Goal: Information Seeking & Learning: Learn about a topic

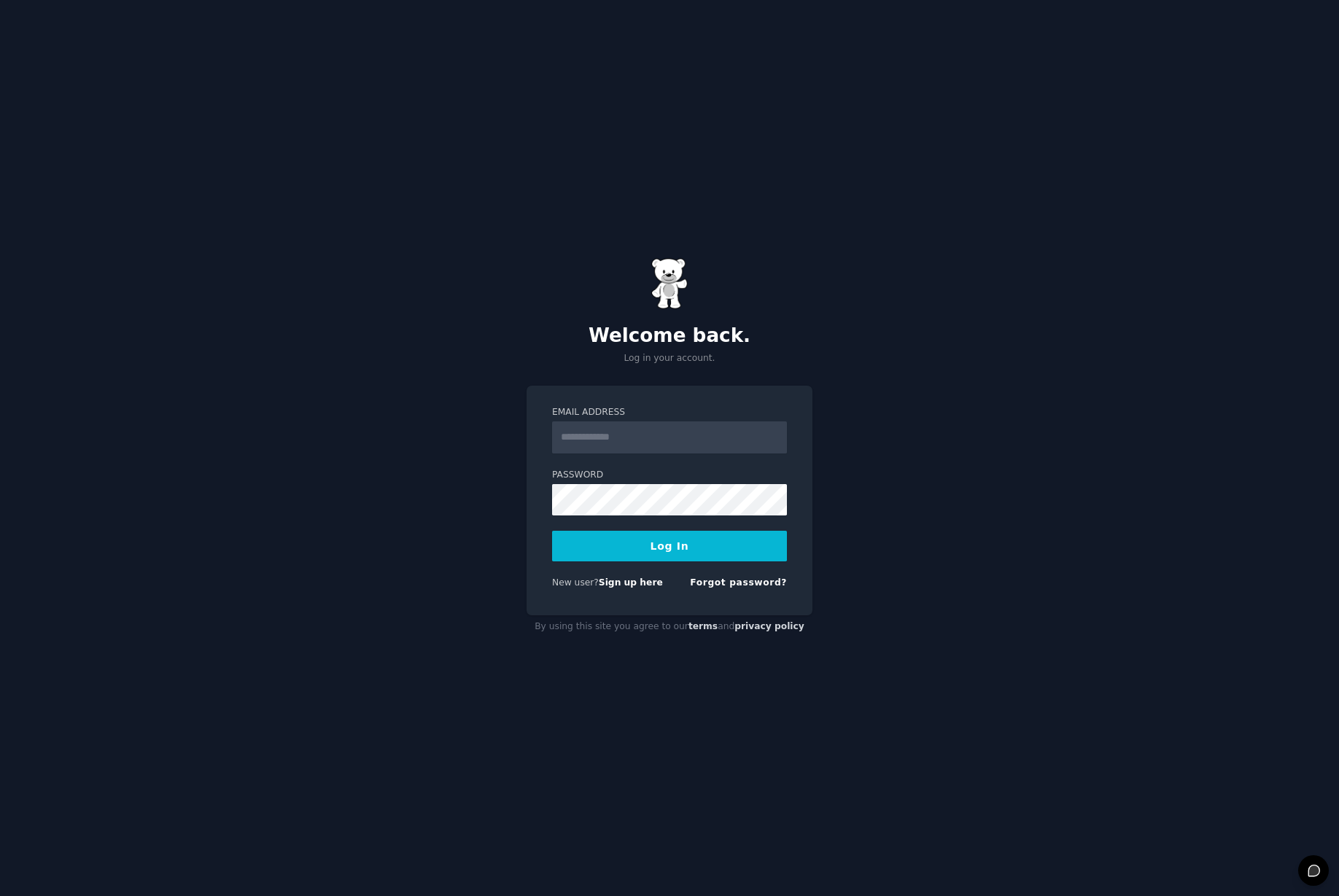
click at [585, 433] on input "Email Address" at bounding box center [669, 438] width 235 height 32
type input "**********"
click at [658, 543] on button "Log In" at bounding box center [669, 546] width 235 height 31
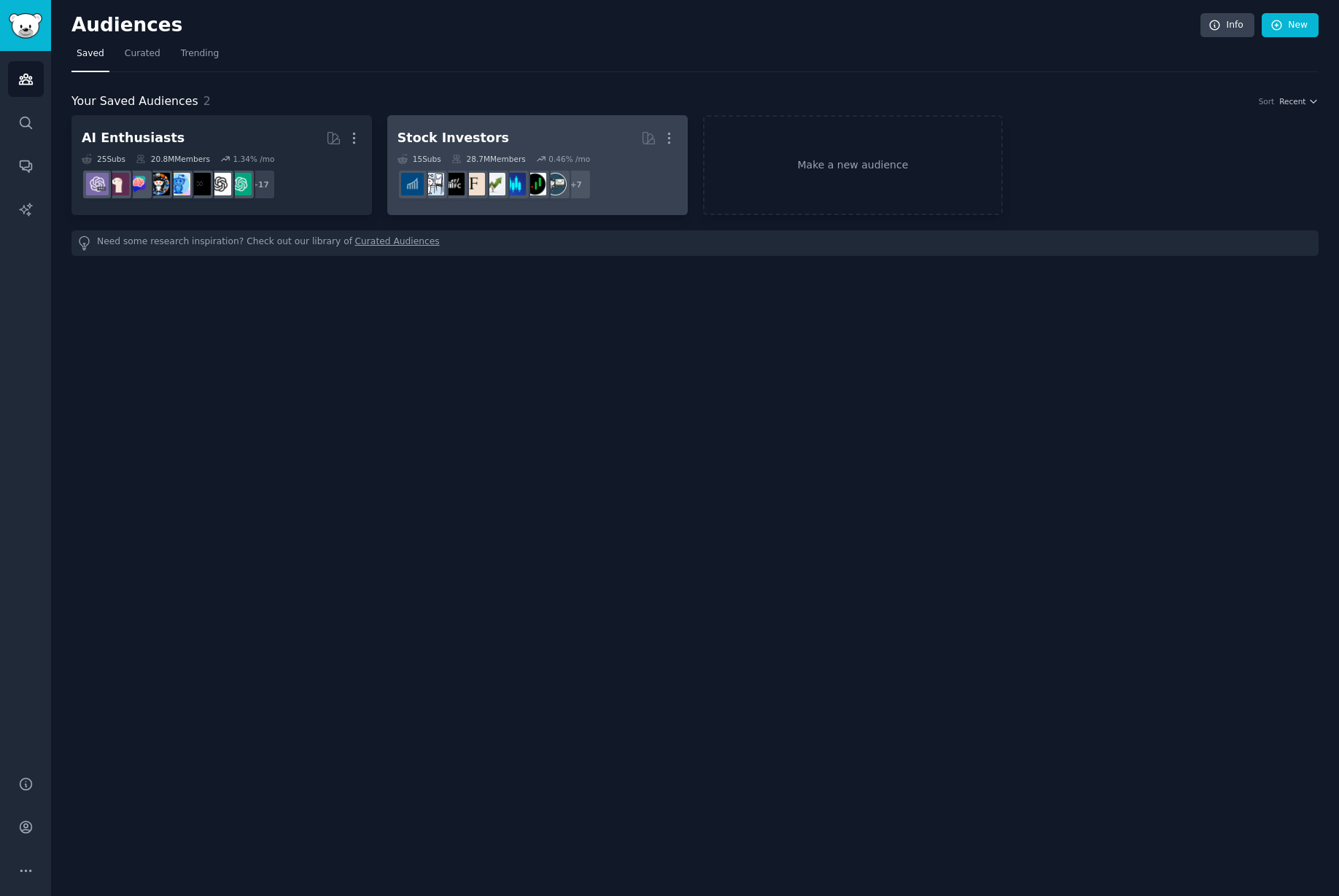
click at [455, 136] on div "Stock Investors" at bounding box center [453, 138] width 112 height 18
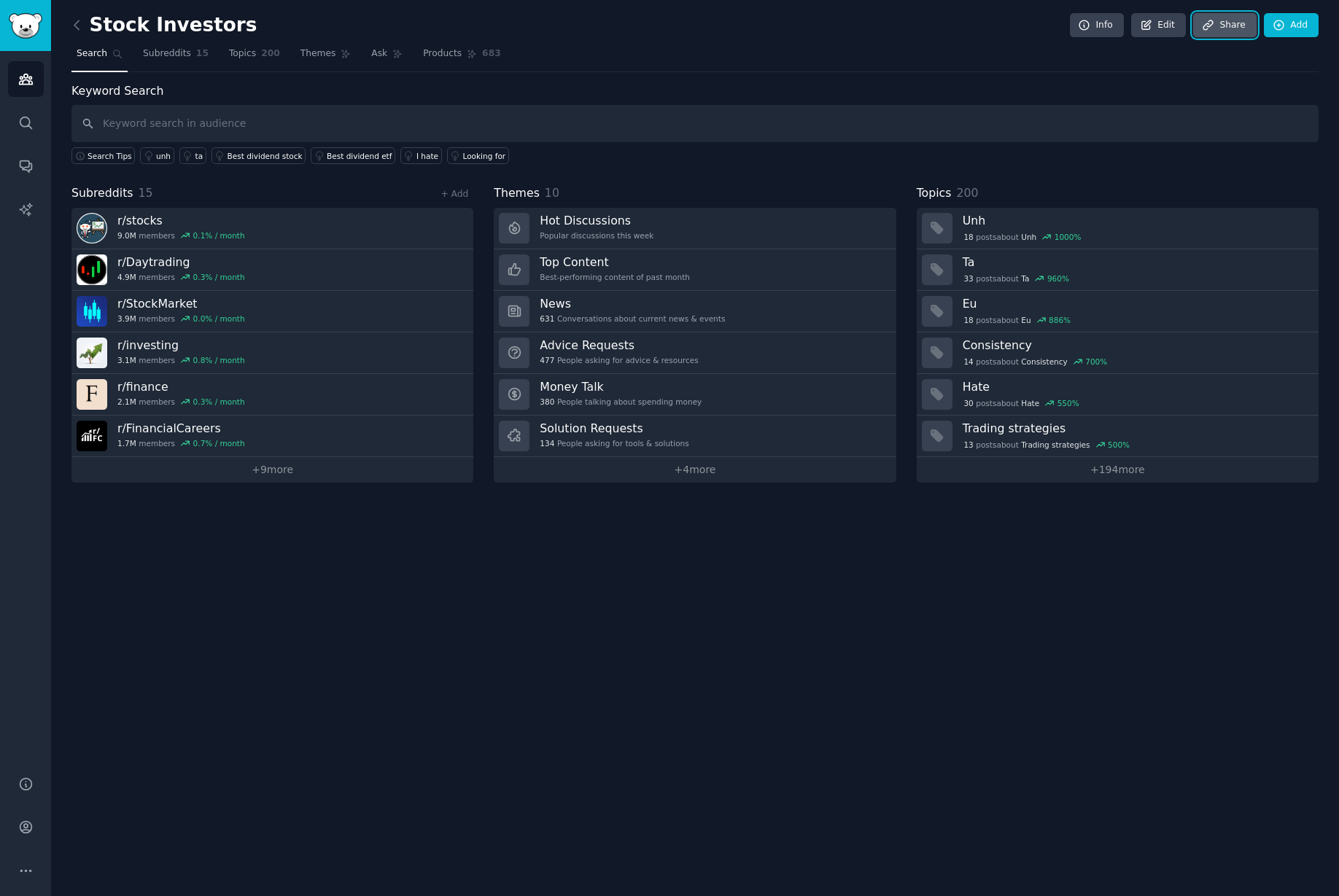
click at [1226, 29] on link "Share" at bounding box center [1224, 25] width 62 height 25
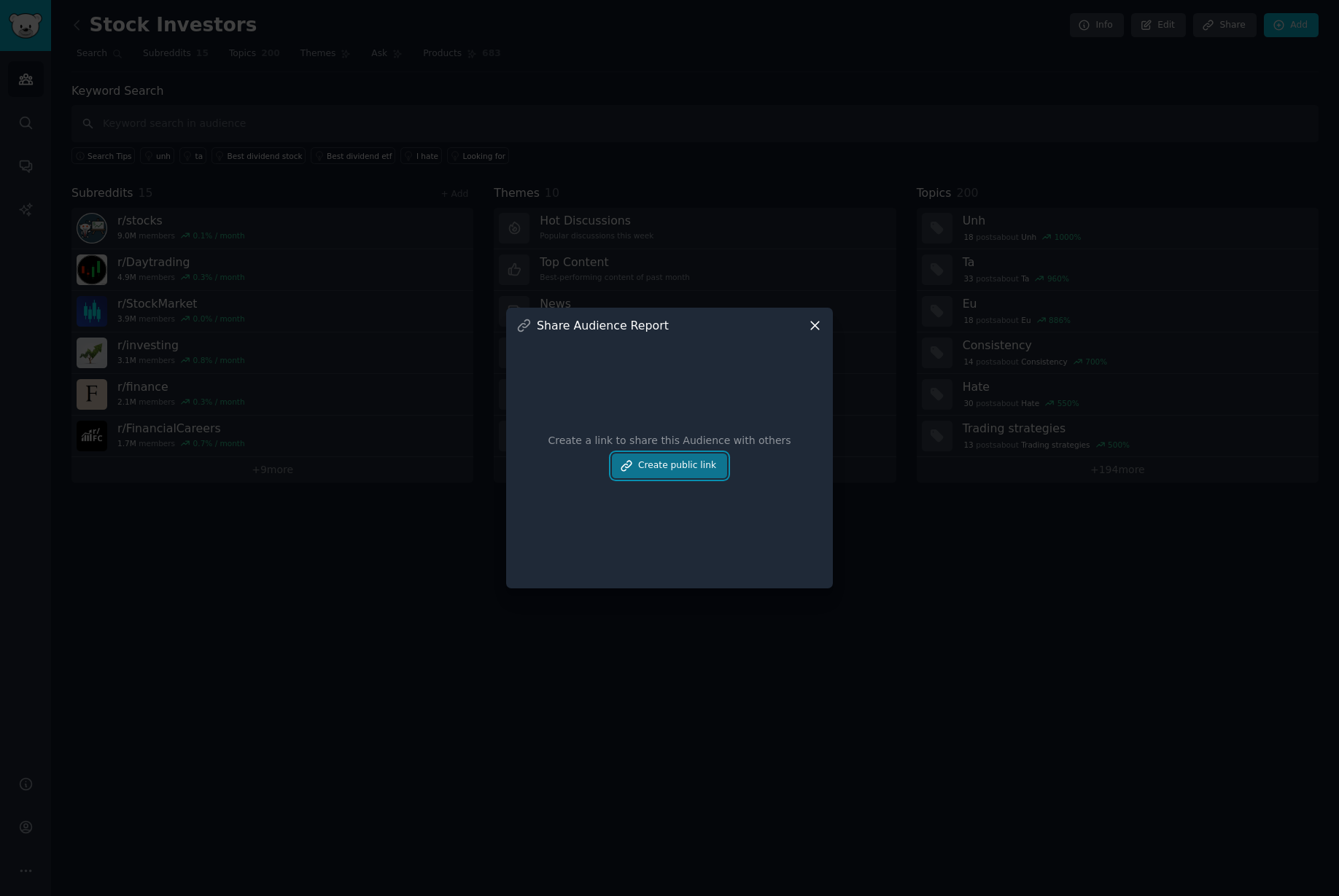
click at [694, 475] on button "Create public link" at bounding box center [670, 465] width 115 height 25
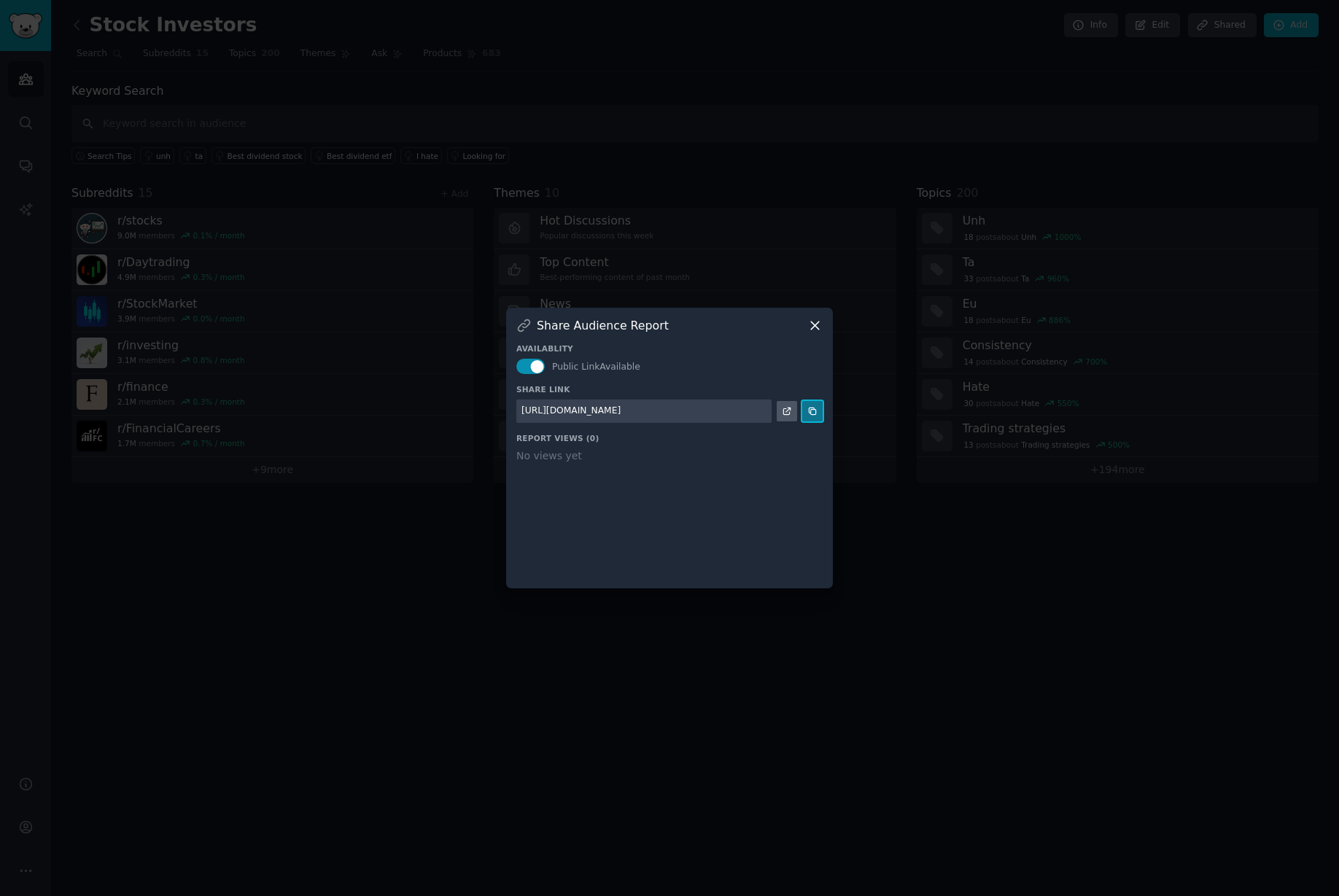
click at [809, 418] on button at bounding box center [812, 411] width 21 height 21
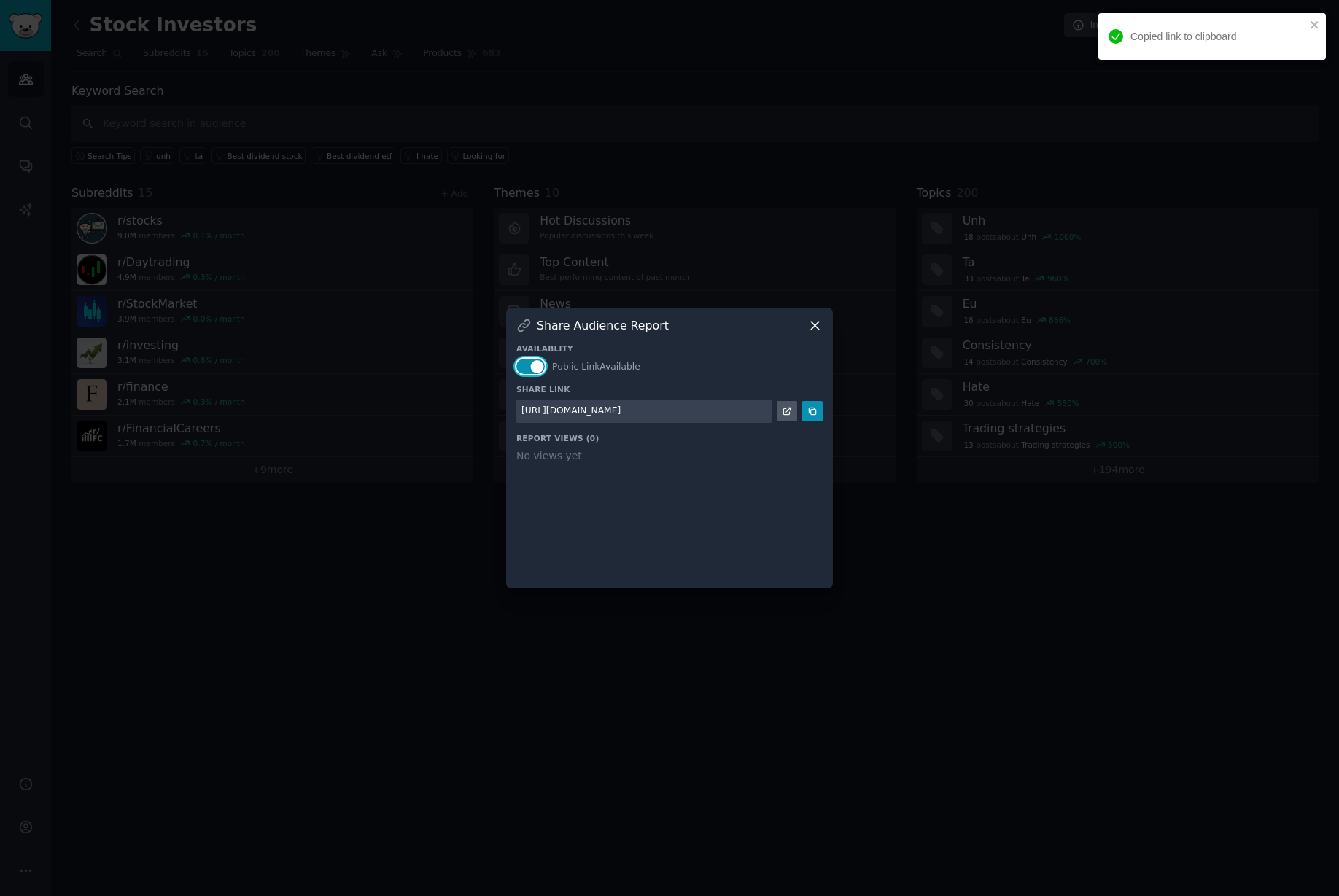
click at [531, 367] on button "button" at bounding box center [530, 365] width 29 height 15
click at [820, 320] on icon at bounding box center [814, 325] width 15 height 15
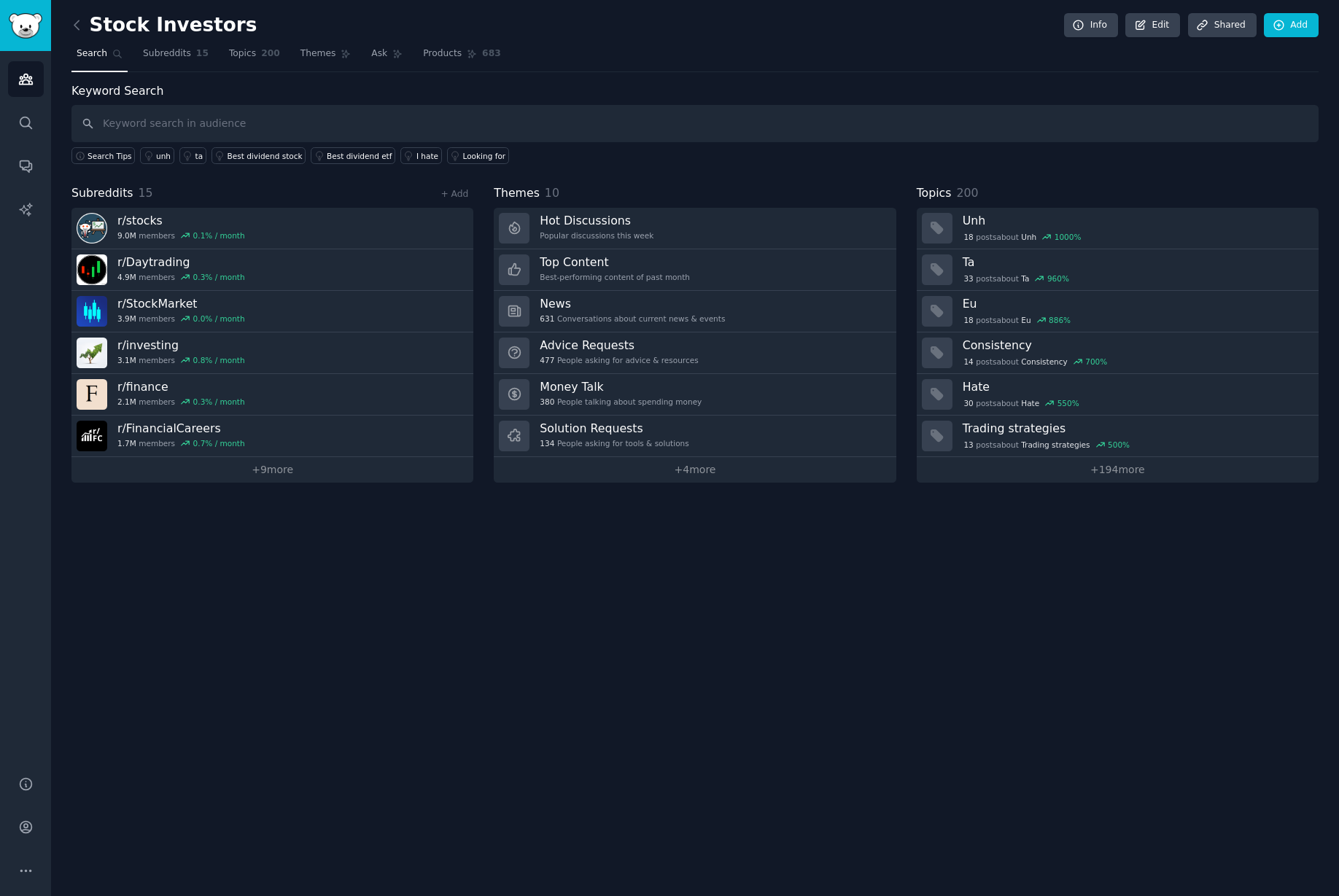
click at [730, 640] on div "Stock Investors Info Edit Share d Add Search Subreddits 15 Topics 200 Themes As…" at bounding box center [695, 448] width 1288 height 896
click at [1012, 231] on div "18 post s about Unh 1000 %" at bounding box center [1022, 237] width 120 height 13
click at [312, 62] on link "Themes" at bounding box center [326, 57] width 61 height 30
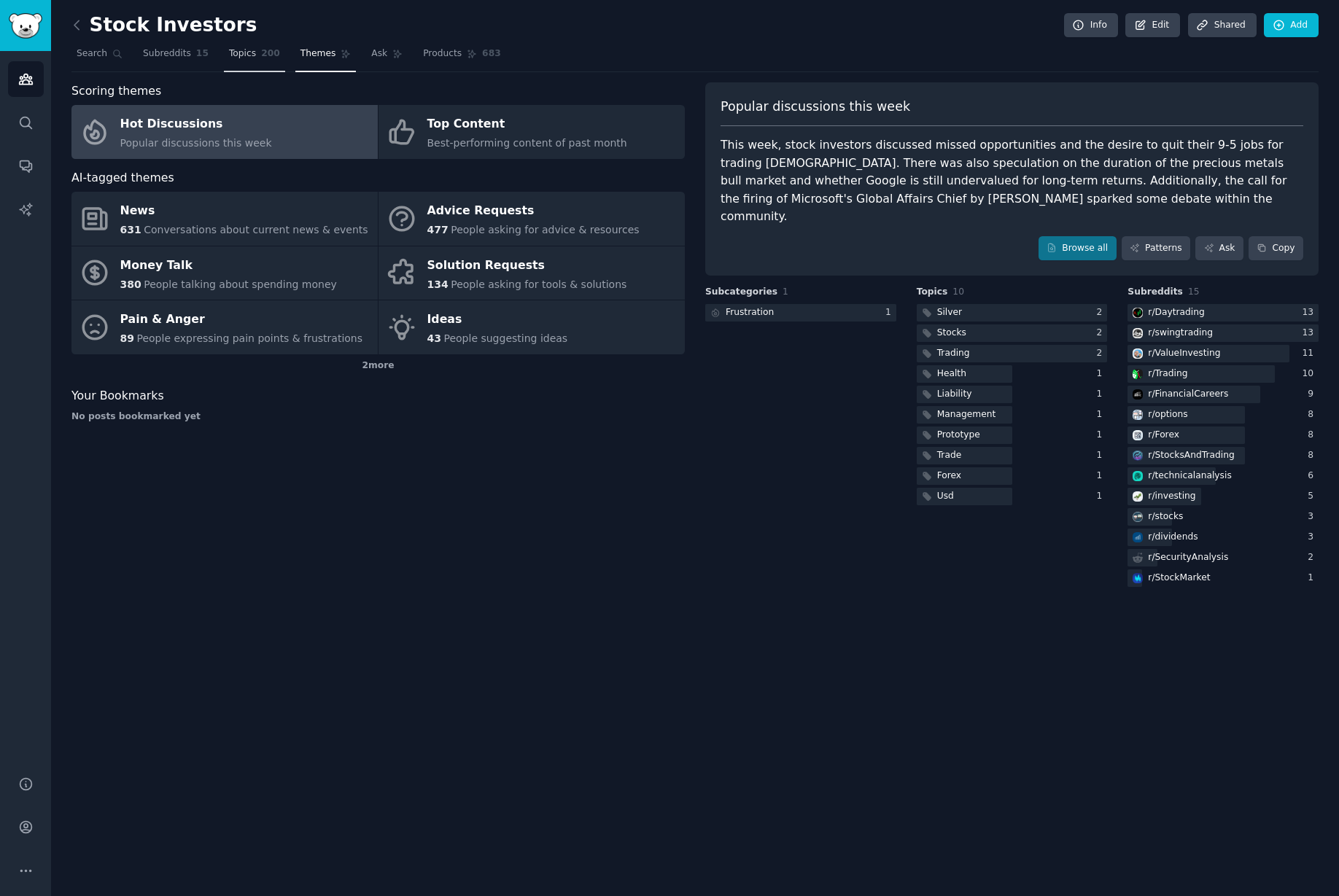
click at [242, 55] on span "Topics" at bounding box center [242, 53] width 27 height 13
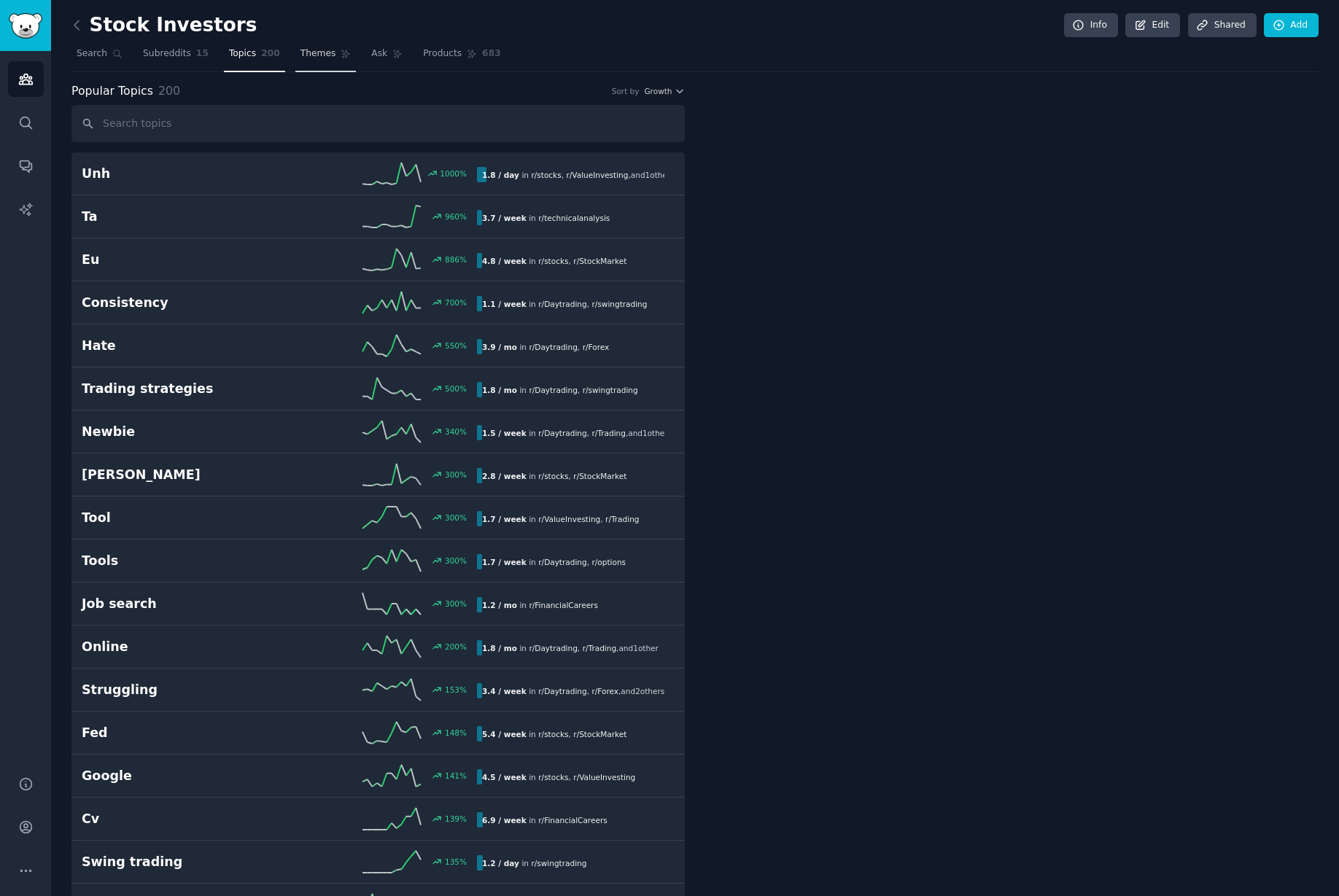
click at [300, 59] on span "Themes" at bounding box center [318, 53] width 36 height 13
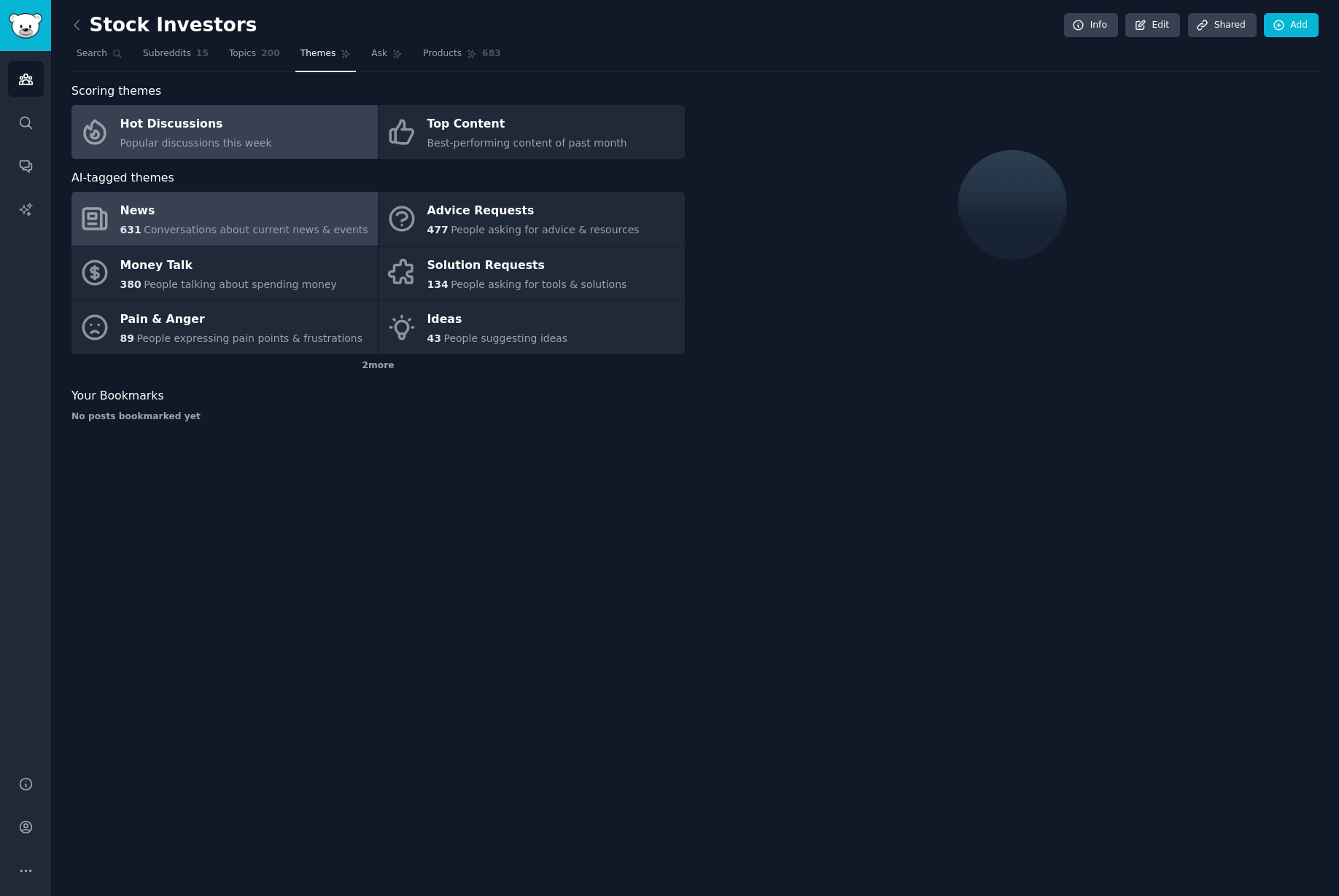
click at [234, 220] on div "News" at bounding box center [244, 212] width 248 height 24
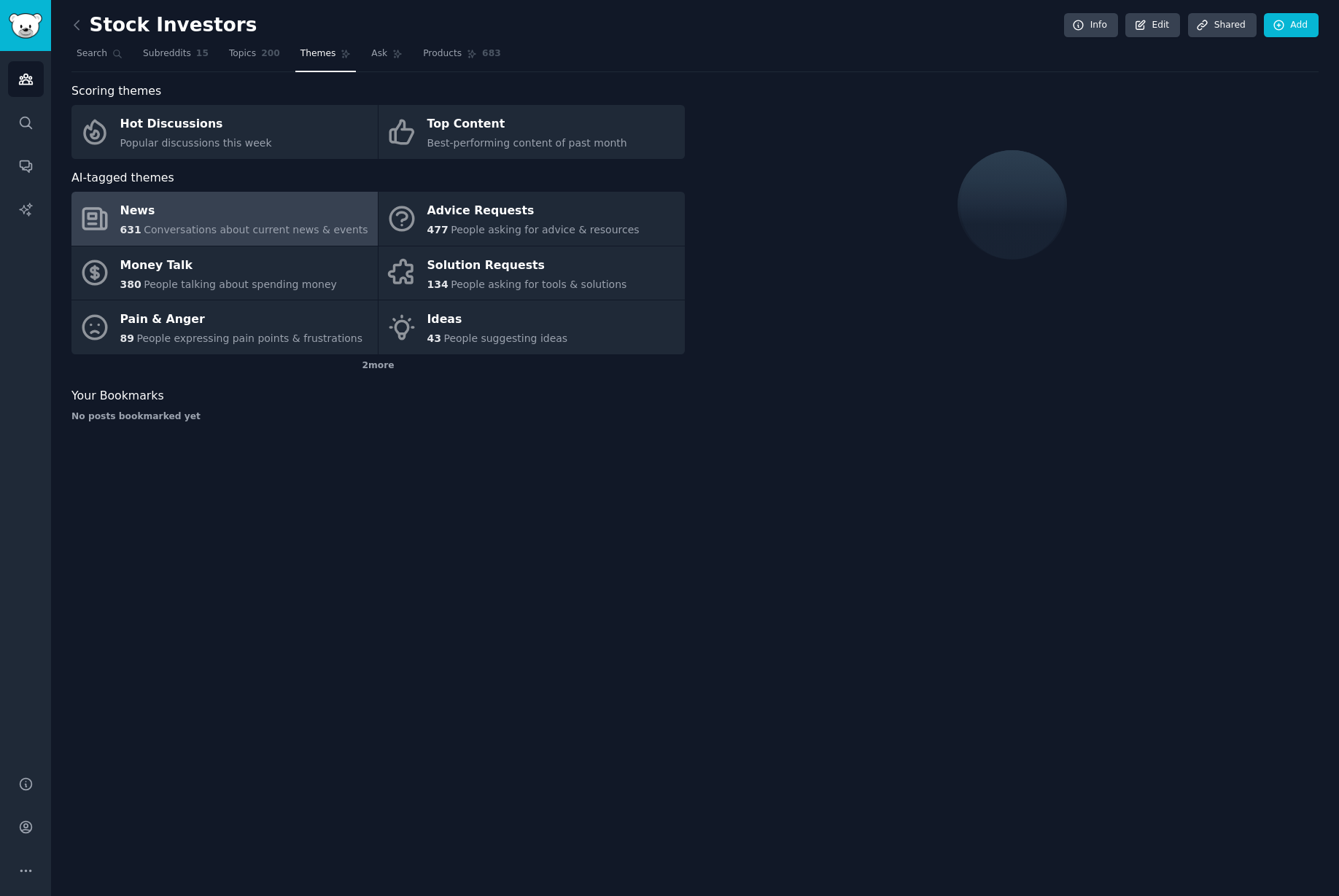
click at [123, 211] on div "News" at bounding box center [244, 212] width 248 height 24
